Goal: Information Seeking & Learning: Check status

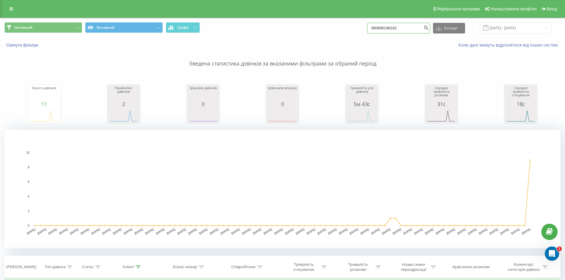
drag, startPoint x: 407, startPoint y: 33, endPoint x: 327, endPoint y: 24, distance: 80.8
click at [337, 22] on div "Основний Основний Графік 380686198182 Експорт .csv .xls .xlsx 20.05.2025 - 20.0…" at bounding box center [282, 28] width 564 height 20
paste input "505384698"
type input "380505384698"
drag, startPoint x: 351, startPoint y: 23, endPoint x: 293, endPoint y: 14, distance: 58.3
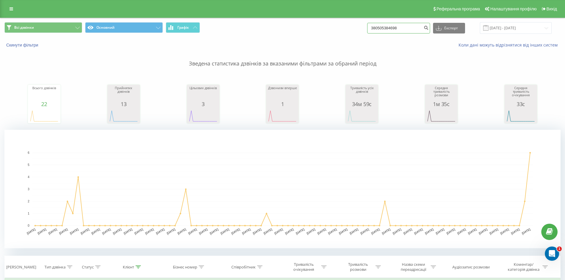
paste input "98095955"
type input "380980959558"
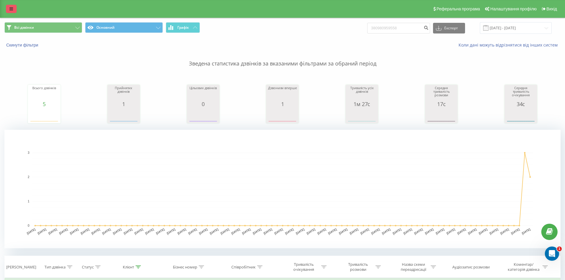
click at [9, 6] on link at bounding box center [11, 9] width 11 height 8
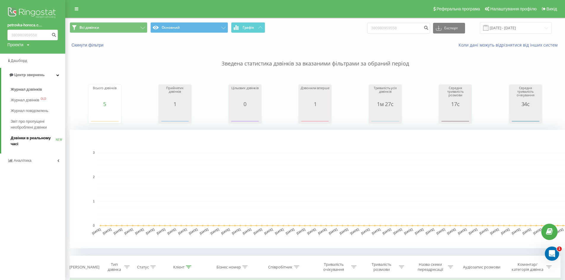
click at [16, 144] on span "Дзвінки в реальному часі" at bounding box center [33, 141] width 45 height 12
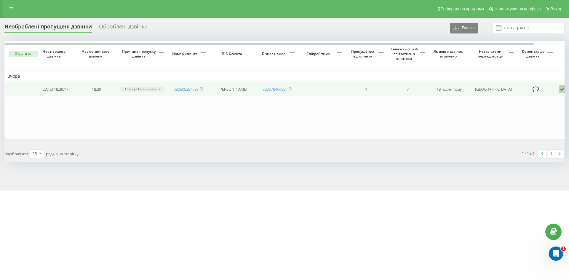
click at [30, 95] on td at bounding box center [19, 89] width 30 height 15
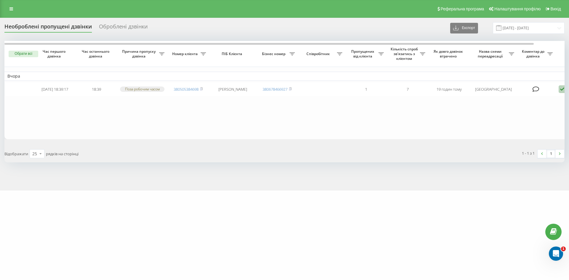
click at [28, 53] on button "Обрати всі" at bounding box center [24, 54] width 30 height 7
click at [59, 64] on div "Позначити обране обробленим" at bounding box center [72, 64] width 65 height 6
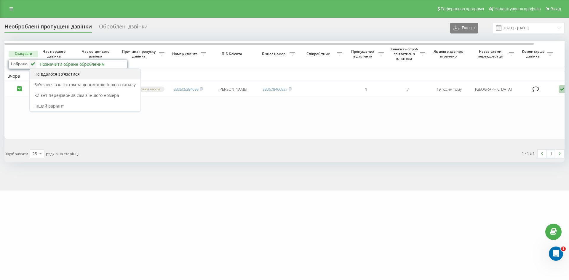
click at [49, 71] on span "Не вдалося зв'язатися" at bounding box center [56, 74] width 45 height 6
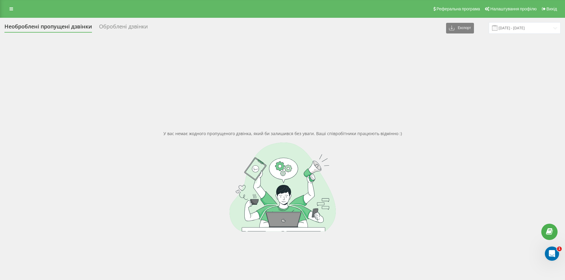
drag, startPoint x: 82, startPoint y: 71, endPoint x: 412, endPoint y: 52, distance: 330.8
click at [83, 71] on div "У вас немає жодного пропущеного дзвінка, який би залишився без уваги. Ваші спів…" at bounding box center [282, 181] width 556 height 280
click at [503, 29] on input "19.07.2025 - 19.08.2025" at bounding box center [525, 28] width 72 height 12
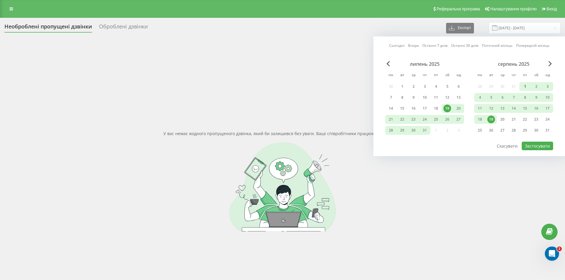
click at [526, 88] on div "1" at bounding box center [525, 87] width 8 height 8
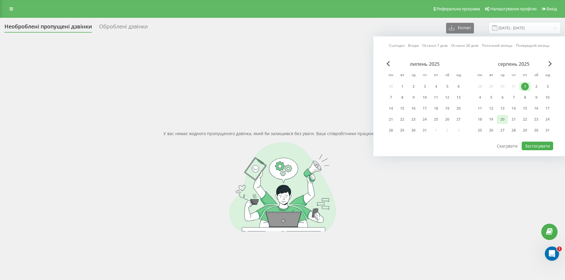
click at [504, 122] on div "20" at bounding box center [502, 120] width 8 height 8
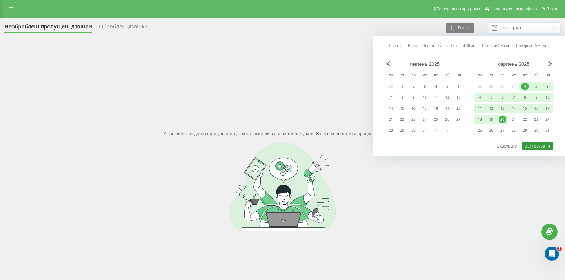
click at [533, 145] on button "Застосувати" at bounding box center [537, 146] width 31 height 9
type input "01.08.2025 - 20.08.2025"
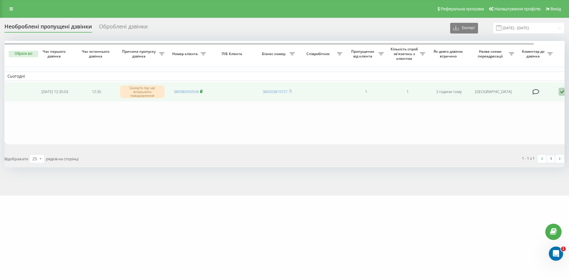
click at [203, 91] on icon at bounding box center [201, 92] width 3 height 4
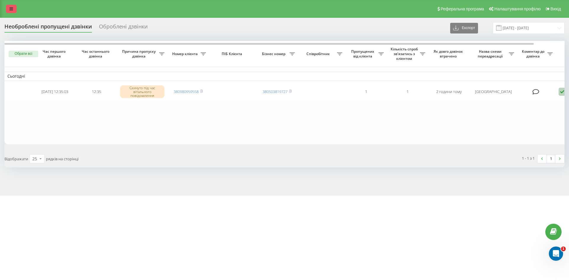
click at [9, 8] on icon at bounding box center [11, 9] width 4 height 4
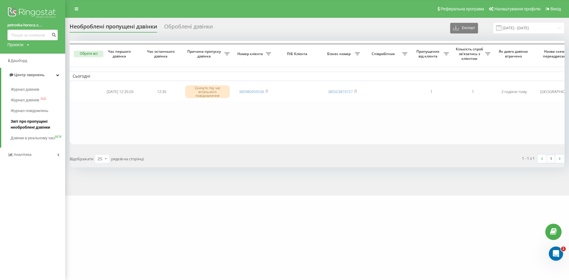
click at [20, 121] on span "Звіт про пропущені необроблені дзвінки" at bounding box center [37, 125] width 52 height 12
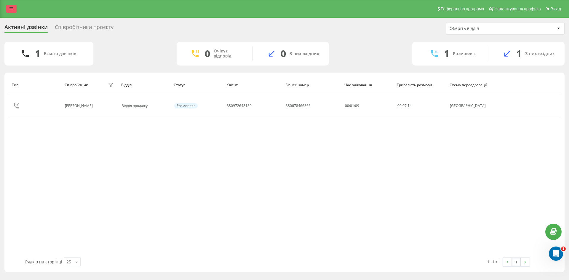
click at [8, 7] on link at bounding box center [11, 9] width 11 height 8
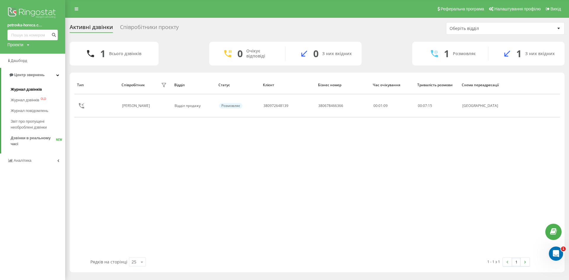
click at [33, 92] on span "Журнал дзвінків" at bounding box center [26, 90] width 31 height 6
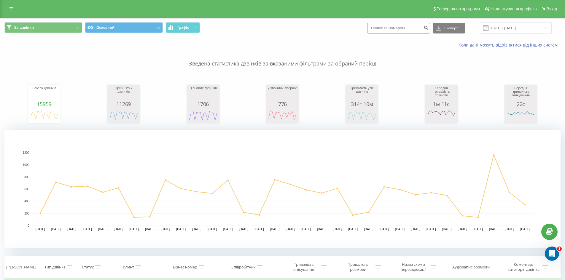
click at [396, 31] on input at bounding box center [398, 28] width 63 height 11
paste input "380996454419"
type input "380996454419"
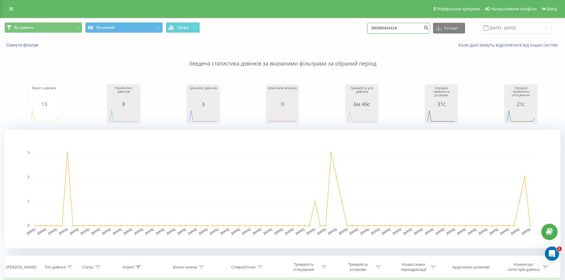
drag, startPoint x: 403, startPoint y: 31, endPoint x: 259, endPoint y: 28, distance: 144.1
click at [259, 28] on div "Всі дзвінки Основний Графік 380996454419 Експорт .csv .xls .xlsx 20.05.2025 - 2…" at bounding box center [282, 28] width 556 height 12
drag, startPoint x: 402, startPoint y: 27, endPoint x: 341, endPoint y: 26, distance: 61.1
click at [341, 26] on div "Всі дзвінки Основний Графік 380996454419 Експорт .csv .xls .xlsx 20.05.2025 - 2…" at bounding box center [282, 28] width 556 height 12
paste input "80959558"
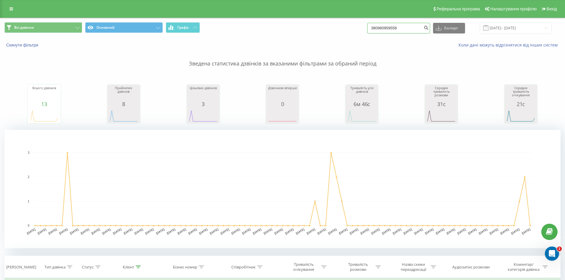
type input "380980959558"
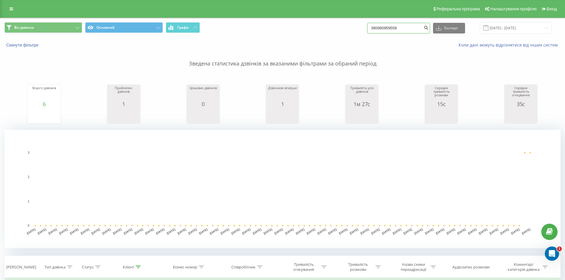
drag, startPoint x: 412, startPoint y: 32, endPoint x: 330, endPoint y: 29, distance: 82.5
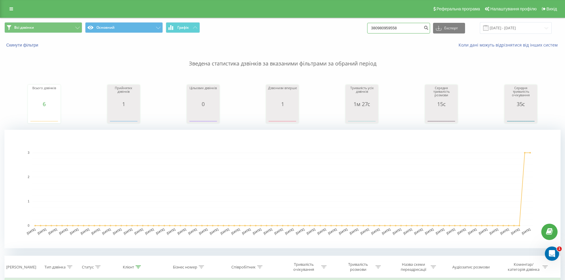
click at [330, 29] on div "Всі дзвінки Основний Графік 380980959558 Експорт .csv .xls .xlsx 20.05.2025 - 2…" at bounding box center [282, 28] width 556 height 12
paste input "96454419"
type input "380996454419"
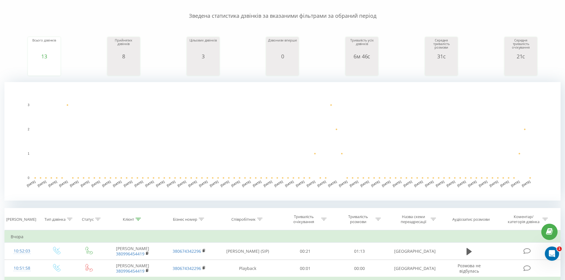
scroll to position [148, 0]
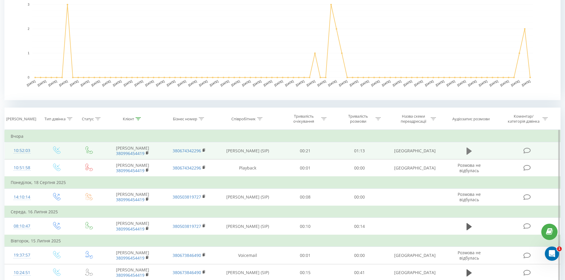
click at [467, 149] on icon at bounding box center [468, 150] width 5 height 7
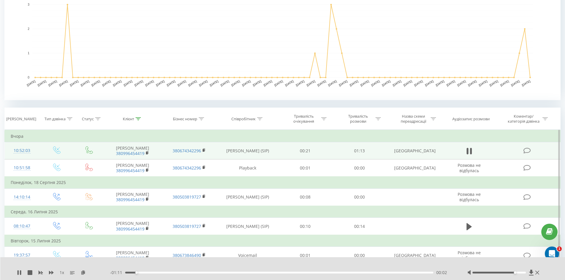
drag, startPoint x: 500, startPoint y: 273, endPoint x: 516, endPoint y: 272, distance: 15.5
click at [516, 272] on div "Accessibility label" at bounding box center [515, 273] width 2 height 2
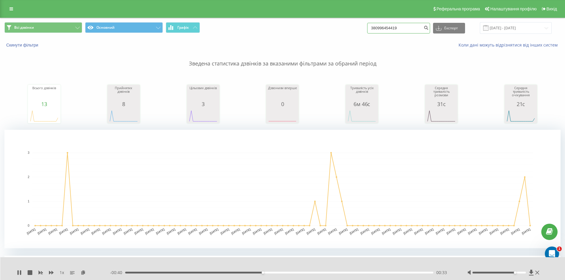
drag, startPoint x: 361, startPoint y: 31, endPoint x: 219, endPoint y: 29, distance: 142.6
click at [219, 29] on div "Всі дзвінки Основний Графік 380996454419 Експорт .csv .xls .xlsx 20.05.2025 - 2…" at bounding box center [282, 28] width 556 height 12
paste input "734042020"
type input "380734042020"
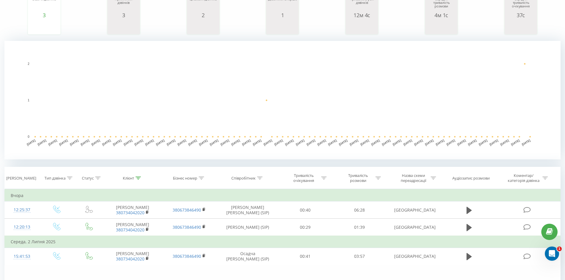
scroll to position [119, 0]
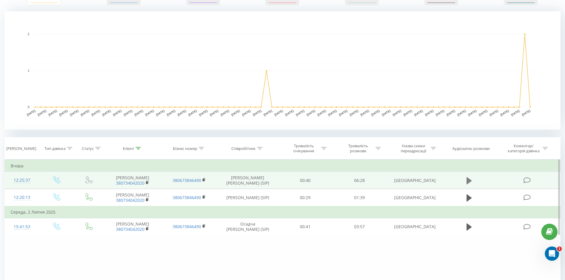
click at [468, 182] on icon at bounding box center [468, 180] width 5 height 7
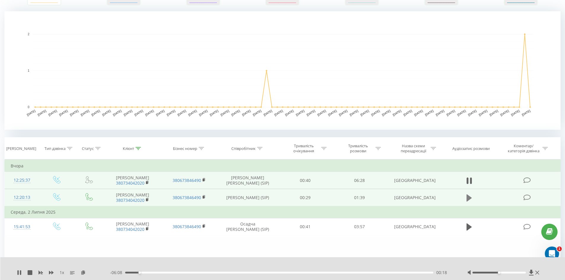
click at [470, 197] on icon at bounding box center [468, 198] width 5 height 8
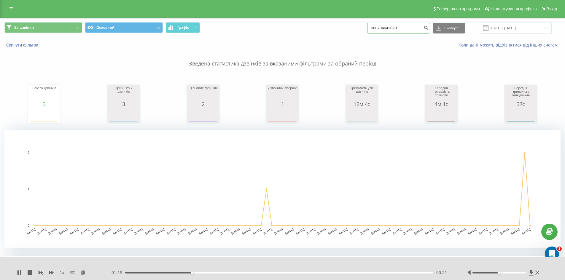
drag, startPoint x: 417, startPoint y: 29, endPoint x: 247, endPoint y: 25, distance: 169.6
click at [247, 25] on div "Всі дзвінки Основний Графік 380734042020 Експорт .csv .xls .xlsx 20.05.2025 - 2…" at bounding box center [282, 28] width 556 height 12
paste input "970576969"
type input "380970576969"
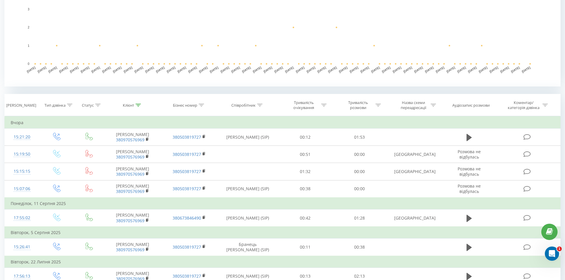
scroll to position [178, 0]
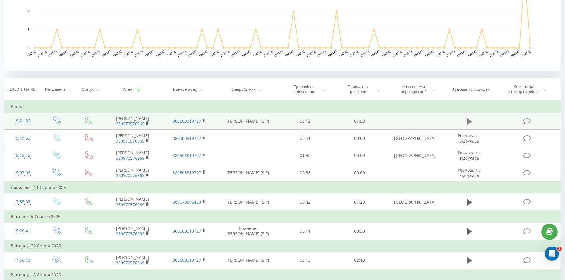
click at [468, 117] on icon at bounding box center [468, 121] width 5 height 8
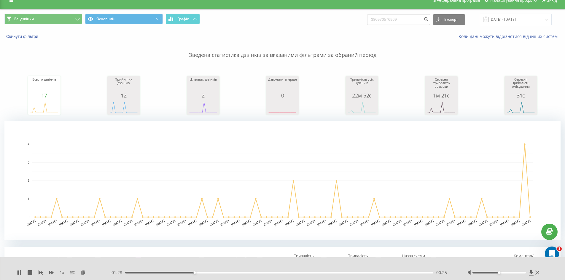
scroll to position [0, 0]
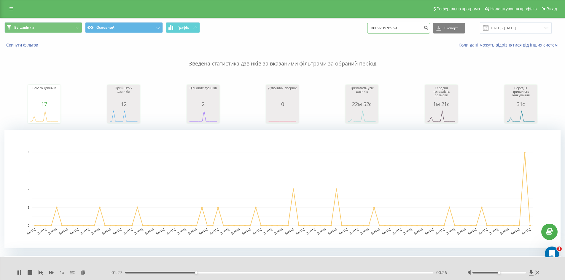
drag, startPoint x: 412, startPoint y: 28, endPoint x: 255, endPoint y: 29, distance: 157.4
click at [255, 29] on div "Всі дзвінки Основний Графік 380970576969 Експорт .csv .xls .xlsx [DATE] - [DATE]" at bounding box center [282, 28] width 556 height 12
paste input "635891813"
type input "380635891813"
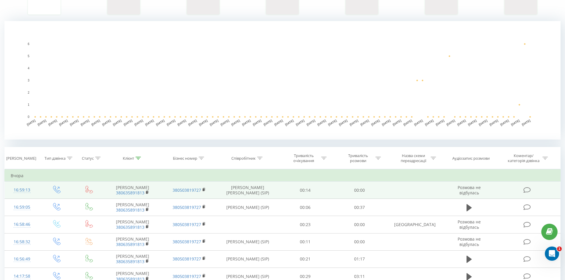
scroll to position [119, 0]
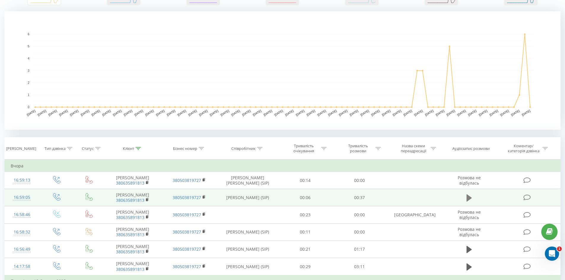
click at [471, 202] on icon at bounding box center [468, 198] width 5 height 8
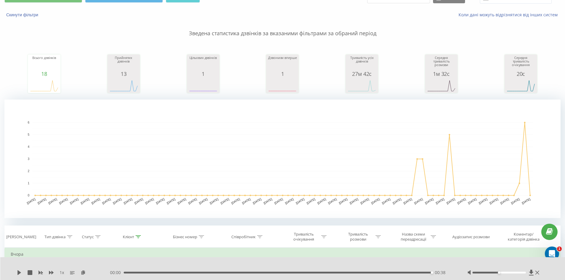
scroll to position [0, 0]
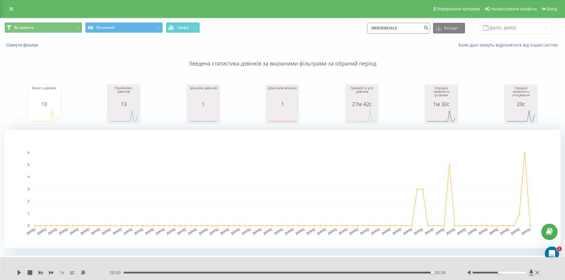
drag, startPoint x: 400, startPoint y: 26, endPoint x: 264, endPoint y: 28, distance: 136.1
click at [264, 30] on div "Всі дзвінки Основний Графік 380635891813 Експорт .csv .xls .xlsx 20.05.2025 - 2…" at bounding box center [282, 28] width 556 height 12
paste input "935297379"
type input "380935297379"
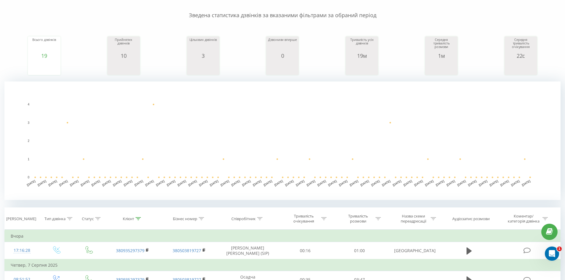
scroll to position [148, 0]
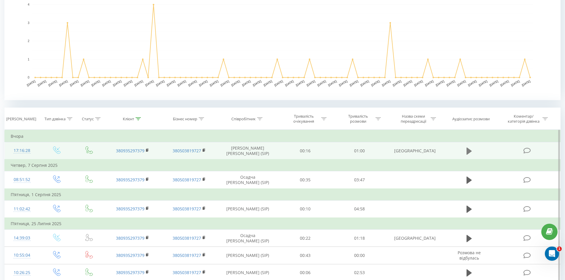
click at [468, 149] on icon at bounding box center [468, 150] width 5 height 7
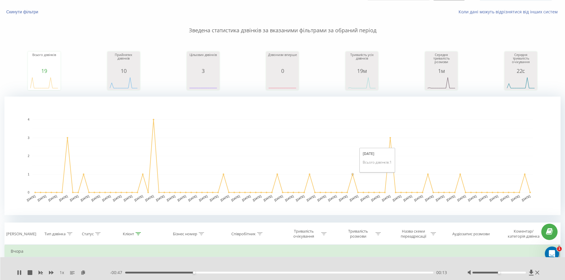
scroll to position [0, 0]
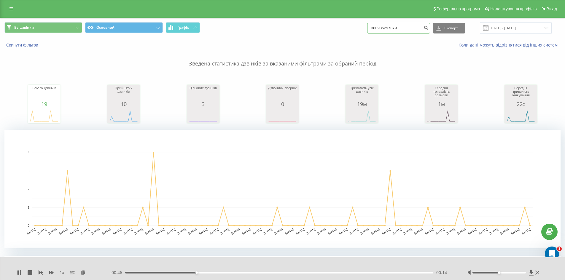
drag, startPoint x: 409, startPoint y: 31, endPoint x: 305, endPoint y: 27, distance: 103.8
click at [305, 27] on div "Всі дзвінки Основний Графік 380935297379 Експорт .csv .xls .xlsx 20.05.2025 - 2…" at bounding box center [282, 28] width 556 height 12
paste input "6011986"
type input "380936011986"
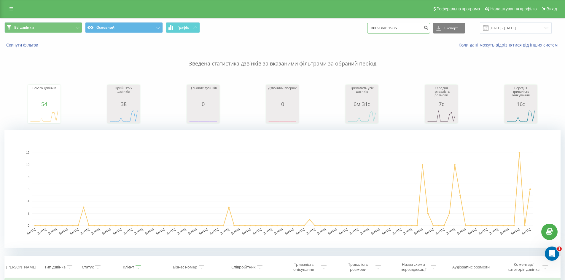
drag, startPoint x: 408, startPoint y: 29, endPoint x: 254, endPoint y: 28, distance: 153.6
click at [255, 28] on div "Всі дзвінки Основний Графік 380936011986 Експорт .csv .xls .xlsx [DATE] - [DATE]" at bounding box center [282, 28] width 556 height 12
paste input "631550010"
type input "380631550010"
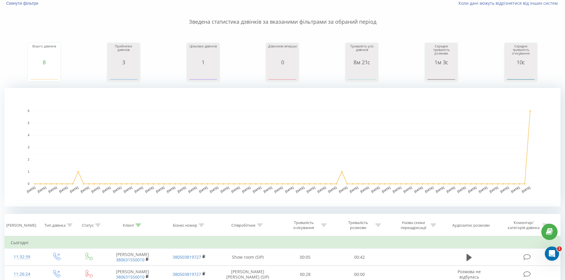
scroll to position [119, 0]
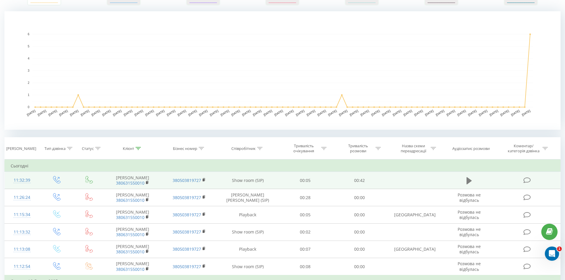
click at [469, 179] on icon at bounding box center [468, 180] width 5 height 7
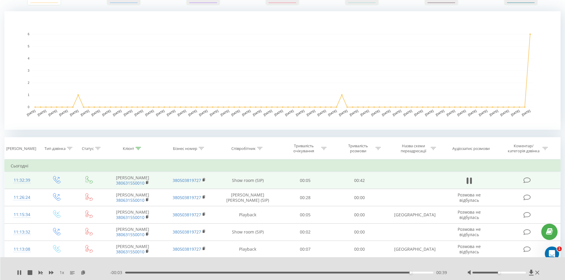
scroll to position [0, 0]
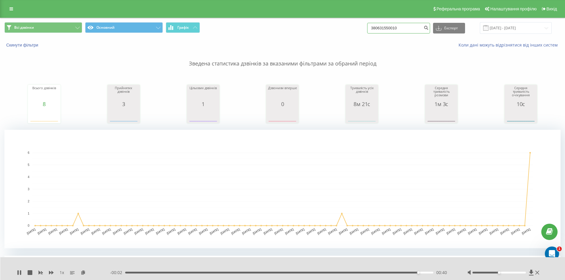
drag, startPoint x: 392, startPoint y: 27, endPoint x: 272, endPoint y: 31, distance: 119.3
click at [272, 31] on div "Всі дзвінки Основний Графік 380631550010 Експорт .csv .xls .xlsx 20.05.2025 - 2…" at bounding box center [282, 28] width 556 height 12
paste input "979325996"
type input "380979325996"
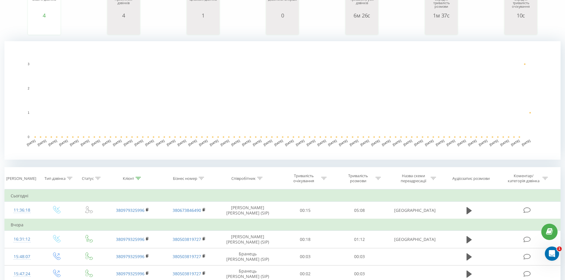
scroll to position [89, 0]
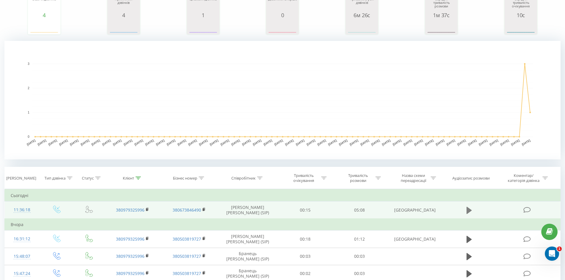
click at [466, 212] on button at bounding box center [469, 210] width 9 height 9
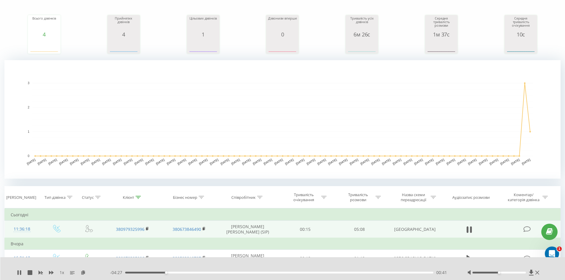
scroll to position [0, 0]
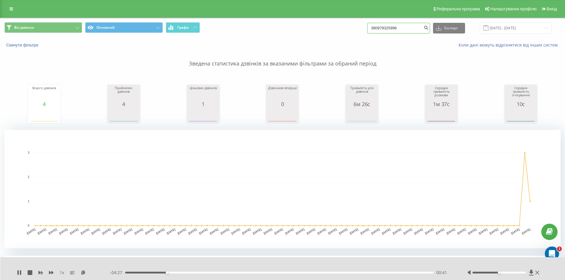
drag, startPoint x: 332, startPoint y: 26, endPoint x: 82, endPoint y: 28, distance: 250.0
click at [126, 32] on div "Всі дзвінки Основний Графік 380979325996 Експорт .csv .xls .xlsx 20.05.2025 - 2…" at bounding box center [282, 28] width 556 height 12
paste input "733640304"
type input "380733640304"
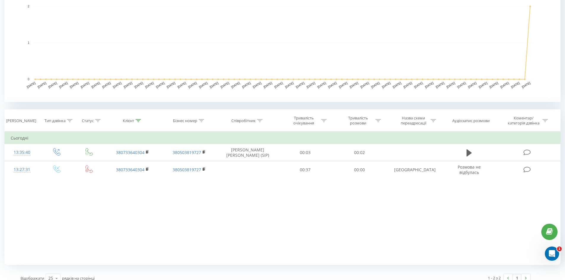
scroll to position [148, 0]
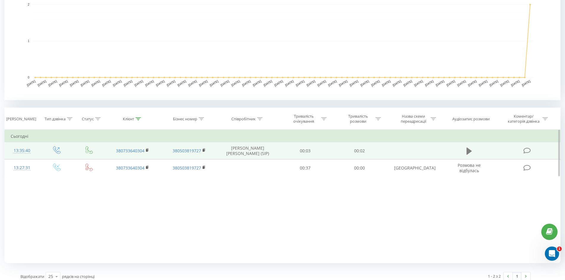
click at [468, 152] on icon at bounding box center [468, 150] width 5 height 7
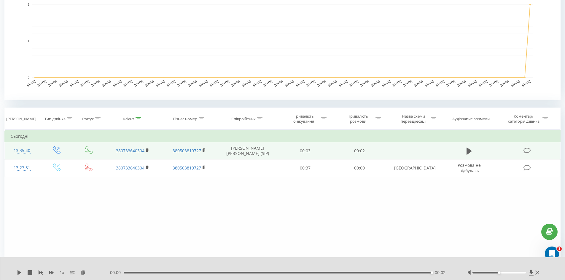
scroll to position [0, 0]
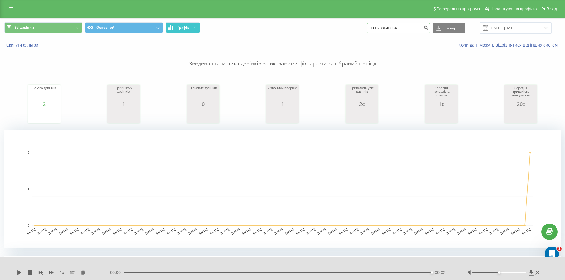
drag, startPoint x: 417, startPoint y: 28, endPoint x: 189, endPoint y: 27, distance: 227.1
click at [191, 25] on div "Всі дзвінки Основний Графік 380733640304 Експорт .csv .xls .xlsx 20.05.2025 - 2…" at bounding box center [282, 28] width 556 height 12
paste input "4623589"
type input "380734623589"
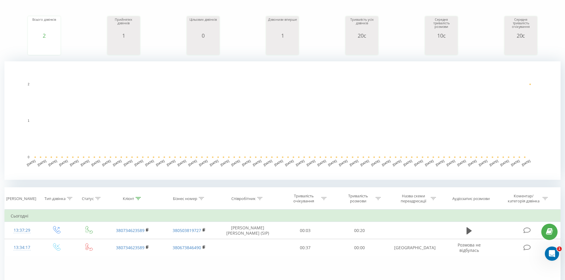
scroll to position [89, 0]
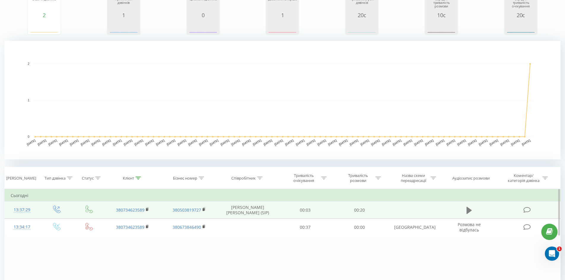
click at [468, 211] on icon at bounding box center [468, 210] width 5 height 7
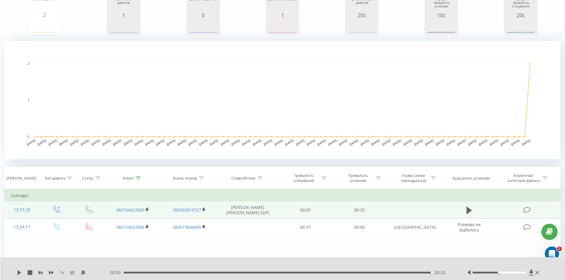
scroll to position [0, 0]
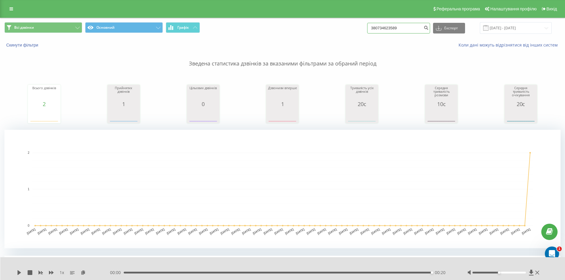
drag, startPoint x: 411, startPoint y: 23, endPoint x: 227, endPoint y: 9, distance: 184.4
click at [238, 18] on div "Всі дзвінки Основний Графік 380734623589 Експорт .csv .xls .xlsx 20.05.2025 - 2…" at bounding box center [282, 28] width 564 height 20
paste input "980959558"
type input "380980959558"
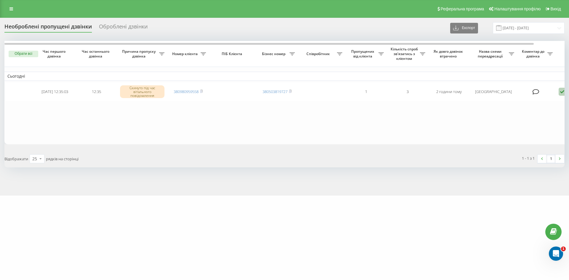
click at [118, 134] on table "Сьогодні [DATE] 12:35:03 12:35 Скинуто під час вітального повідомлення 38098095…" at bounding box center [300, 92] width 593 height 103
